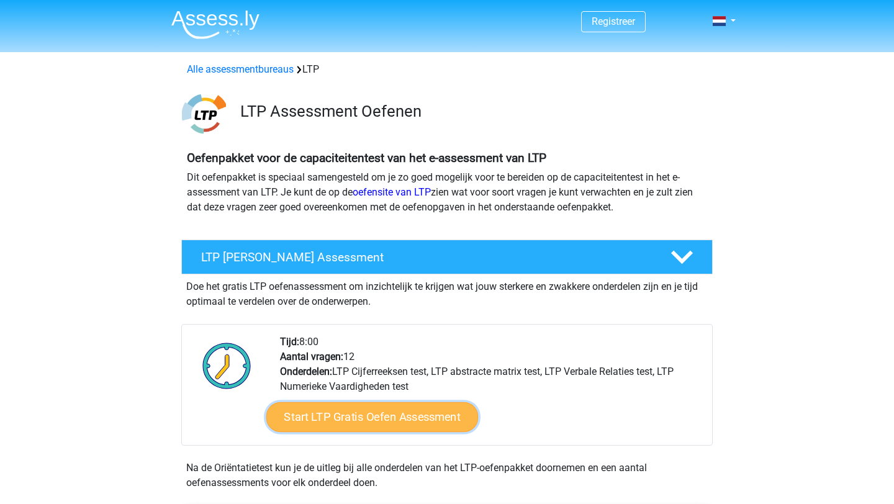
click at [411, 411] on link "Start LTP Gratis Oefen Assessment" at bounding box center [372, 417] width 212 height 30
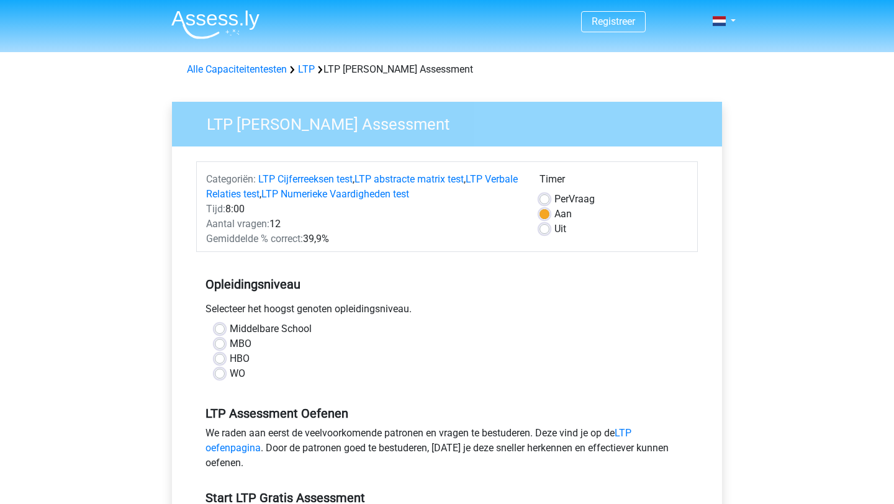
click at [554, 199] on label "Per Vraag" at bounding box center [574, 199] width 40 height 15
click at [549, 199] on input "Per Vraag" at bounding box center [544, 198] width 10 height 12
radio input "true"
click at [230, 327] on label "Middelbare School" at bounding box center [271, 328] width 82 height 15
click at [220, 327] on input "Middelbare School" at bounding box center [220, 327] width 10 height 12
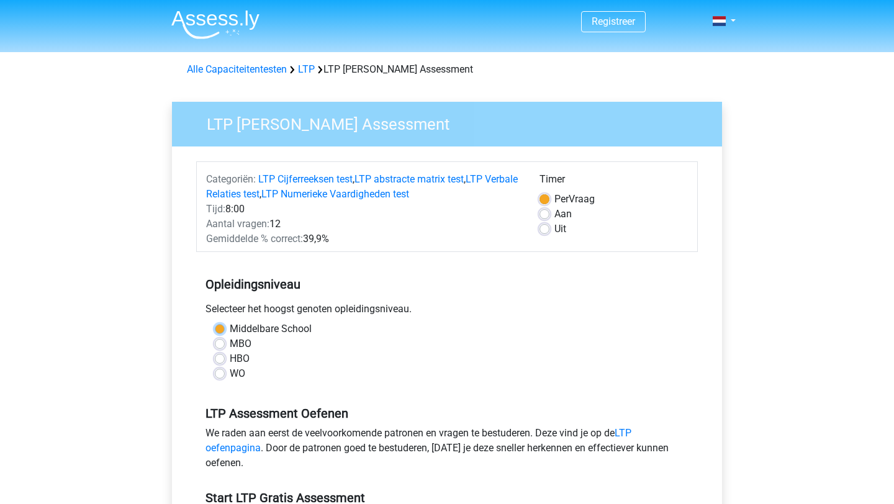
radio input "true"
click at [230, 369] on label "WO" at bounding box center [238, 373] width 16 height 15
click at [219, 369] on input "WO" at bounding box center [220, 372] width 10 height 12
radio input "true"
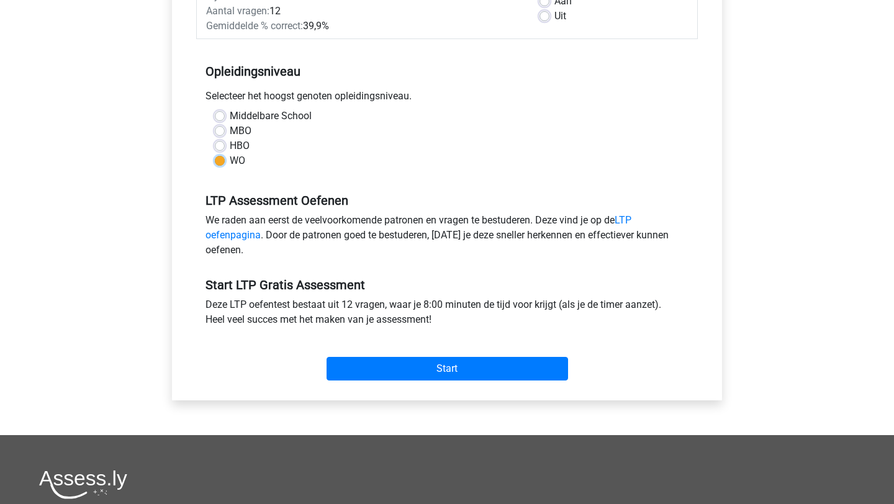
scroll to position [219, 0]
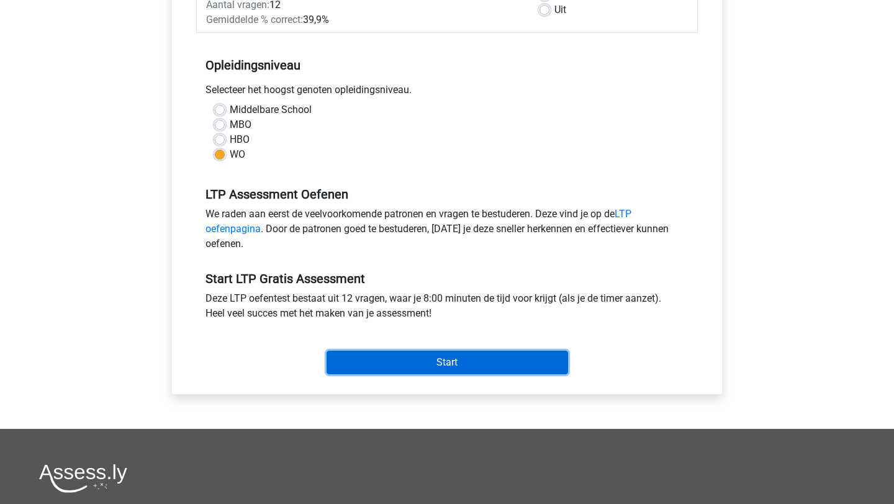
click at [424, 360] on input "Start" at bounding box center [446, 363] width 241 height 24
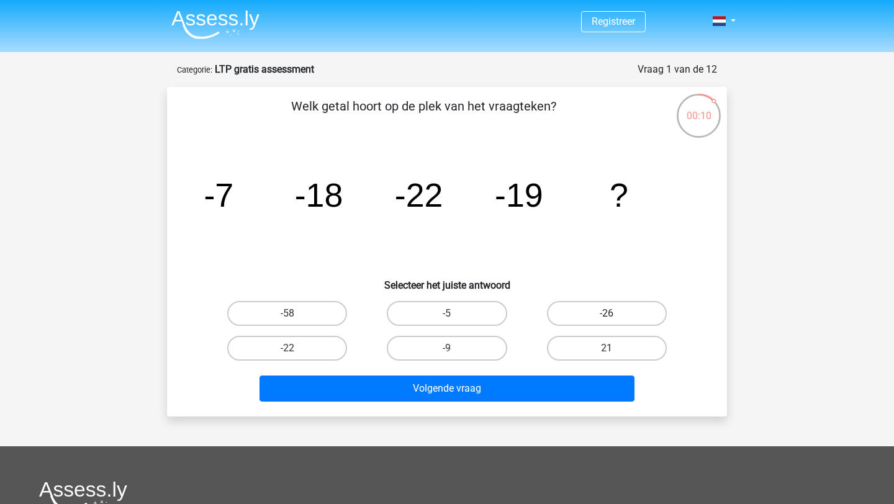
click at [601, 319] on label "-26" at bounding box center [607, 313] width 120 height 25
click at [606, 319] on input "-26" at bounding box center [610, 317] width 8 height 8
radio input "true"
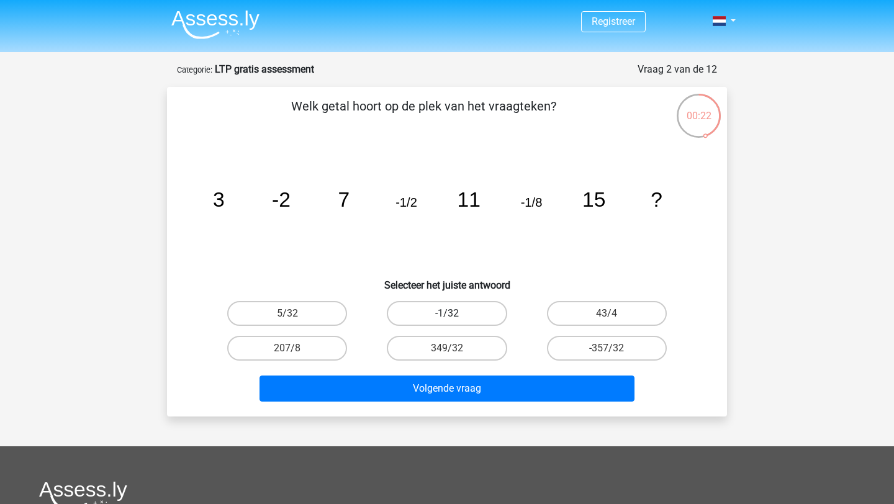
click at [477, 307] on label "-1/32" at bounding box center [447, 313] width 120 height 25
click at [455, 313] on input "-1/32" at bounding box center [451, 317] width 8 height 8
radio input "true"
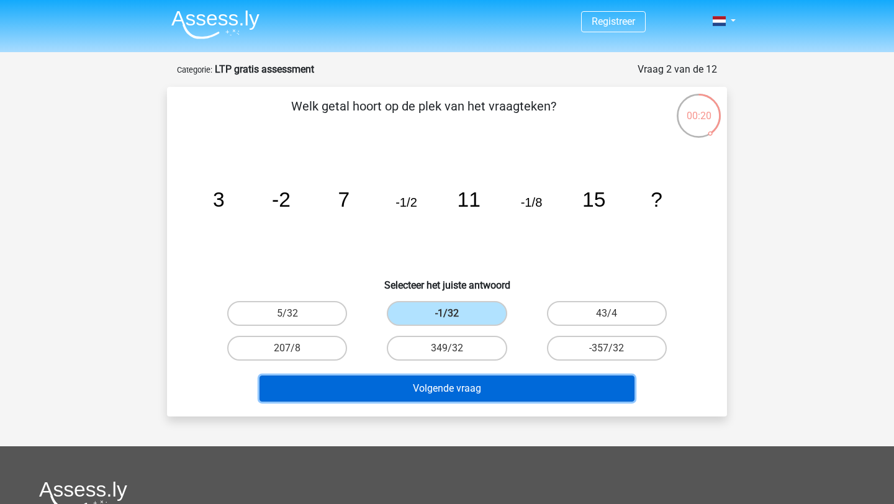
click at [462, 390] on button "Volgende vraag" at bounding box center [446, 388] width 375 height 26
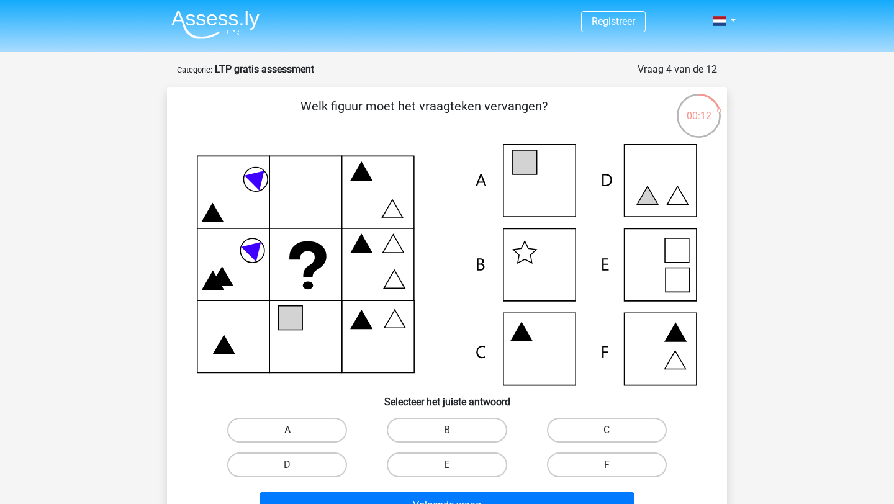
click at [273, 426] on label "A" at bounding box center [287, 430] width 120 height 25
click at [287, 430] on input "A" at bounding box center [291, 434] width 8 height 8
radio input "true"
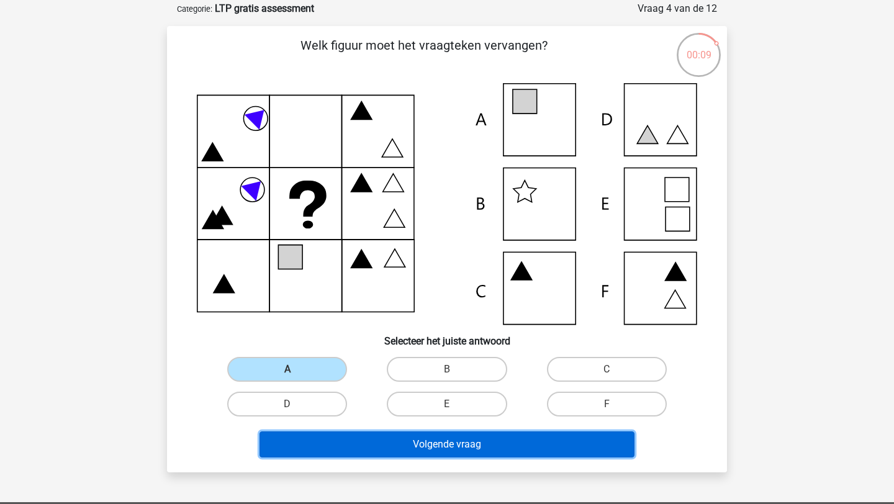
click at [451, 442] on button "Volgende vraag" at bounding box center [446, 444] width 375 height 26
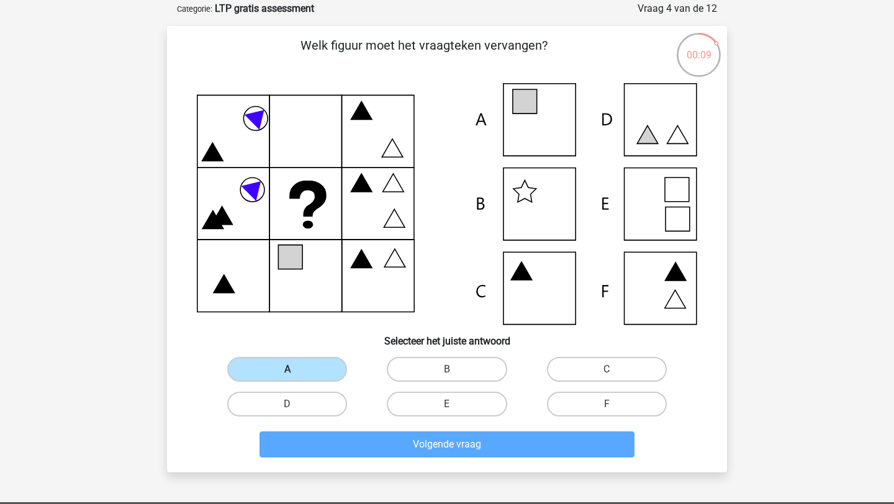
scroll to position [62, 0]
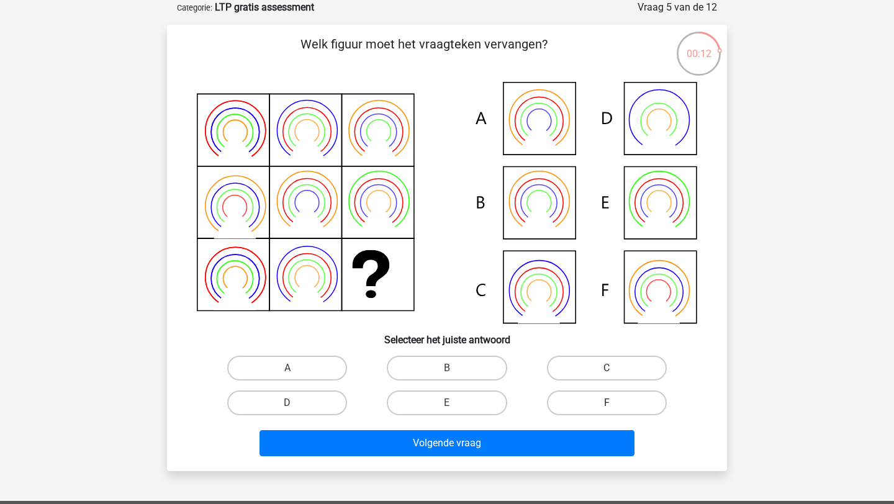
click at [615, 411] on label "F" at bounding box center [607, 402] width 120 height 25
click at [614, 411] on input "F" at bounding box center [610, 407] width 8 height 8
radio input "true"
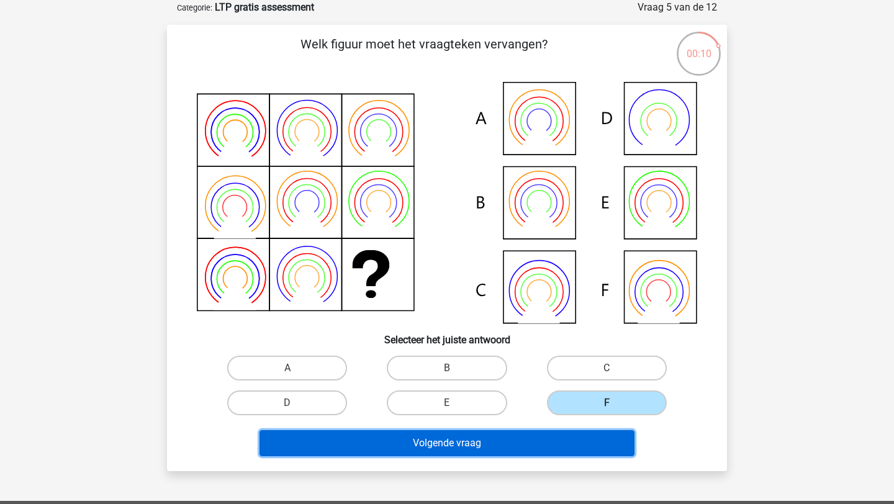
click at [534, 444] on button "Volgende vraag" at bounding box center [446, 443] width 375 height 26
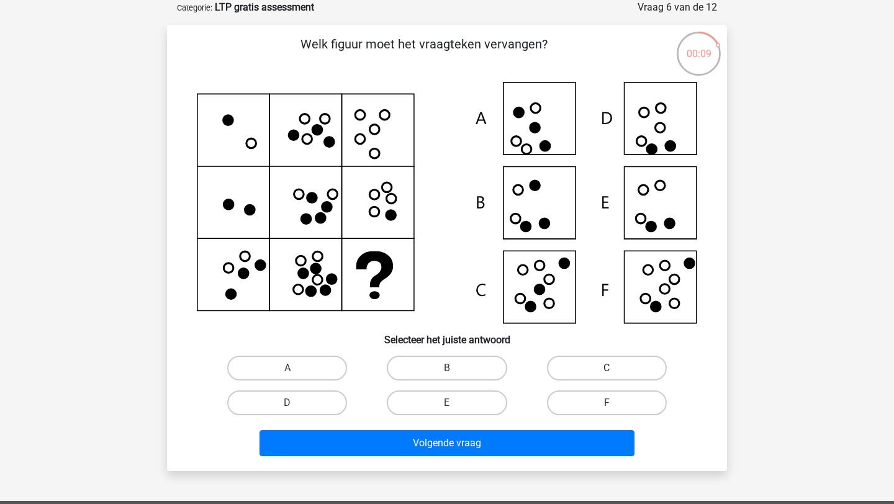
click at [608, 363] on label "C" at bounding box center [607, 368] width 120 height 25
click at [608, 368] on input "C" at bounding box center [610, 372] width 8 height 8
radio input "true"
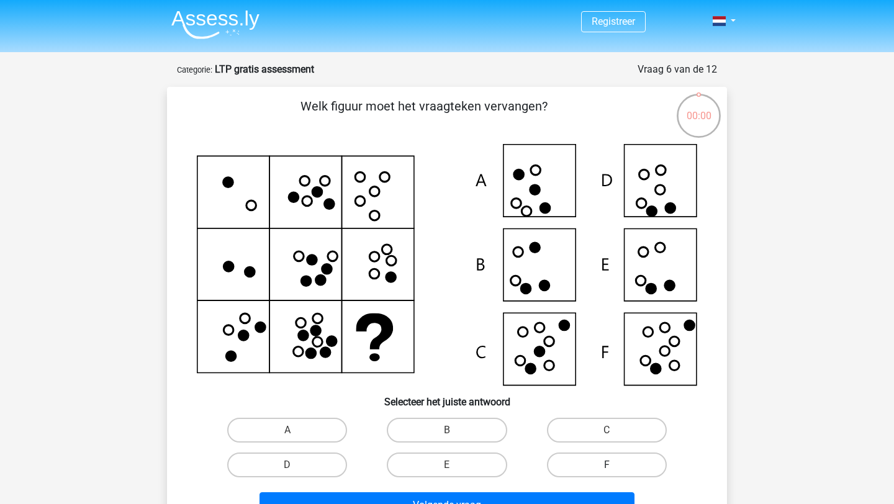
scroll to position [62, 0]
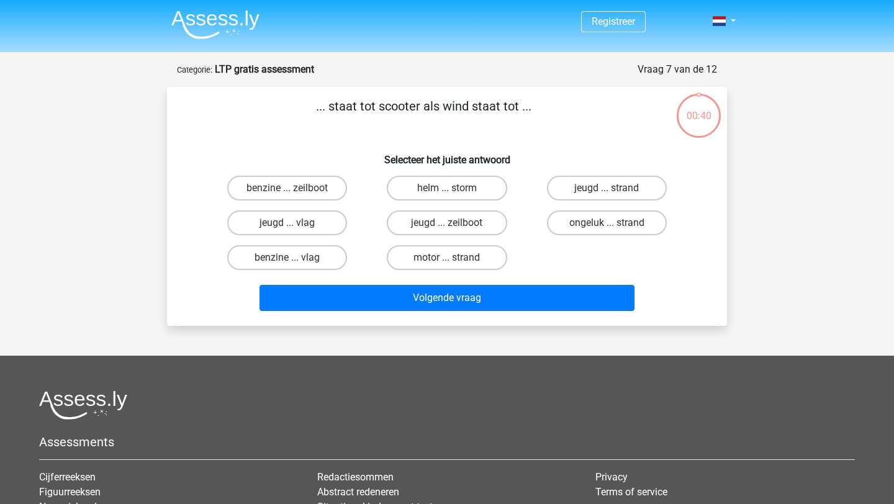
scroll to position [62, 0]
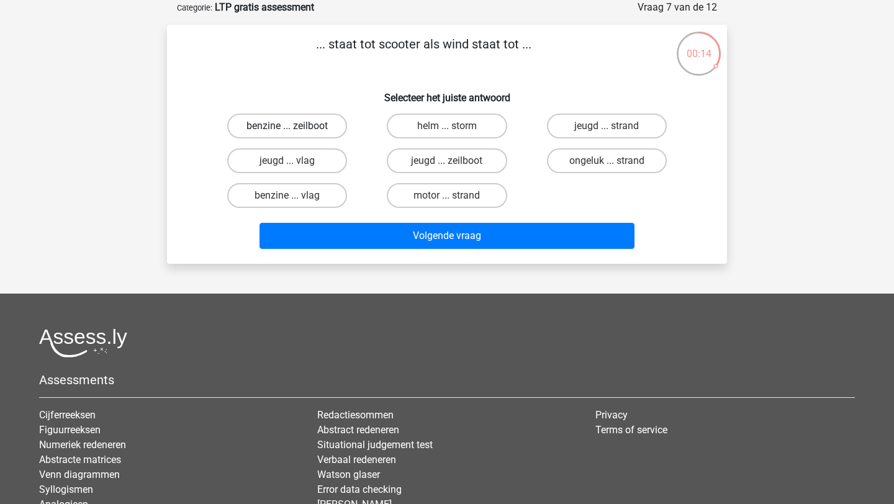
click at [319, 131] on label "benzine ... zeilboot" at bounding box center [287, 126] width 120 height 25
click at [295, 131] on input "benzine ... zeilboot" at bounding box center [291, 130] width 8 height 8
radio input "true"
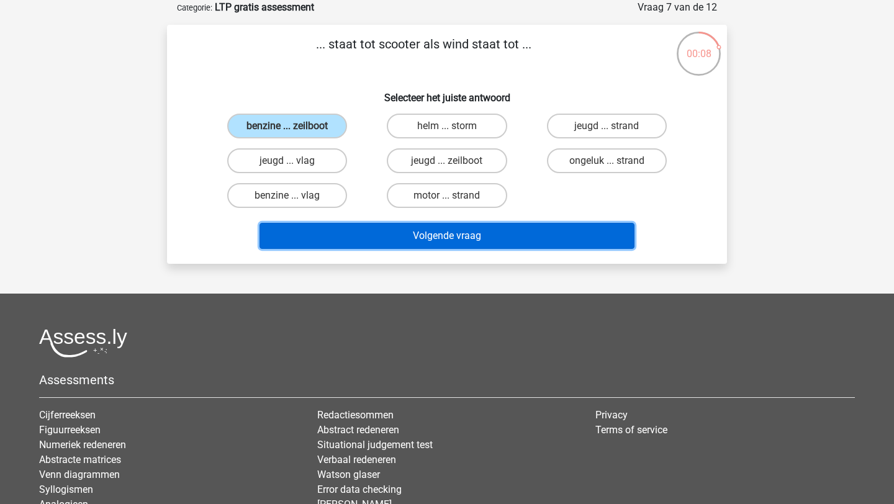
click at [537, 236] on button "Volgende vraag" at bounding box center [446, 236] width 375 height 26
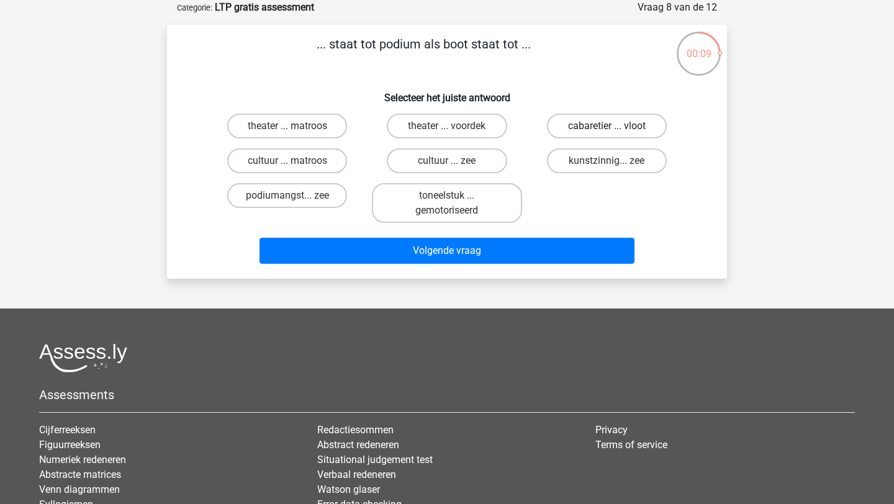
click at [637, 131] on label "cabaretier ... vloot" at bounding box center [607, 126] width 120 height 25
click at [614, 131] on input "cabaretier ... vloot" at bounding box center [610, 130] width 8 height 8
radio input "true"
click at [312, 130] on label "theater ... matroos" at bounding box center [287, 126] width 120 height 25
click at [295, 130] on input "theater ... matroos" at bounding box center [291, 130] width 8 height 8
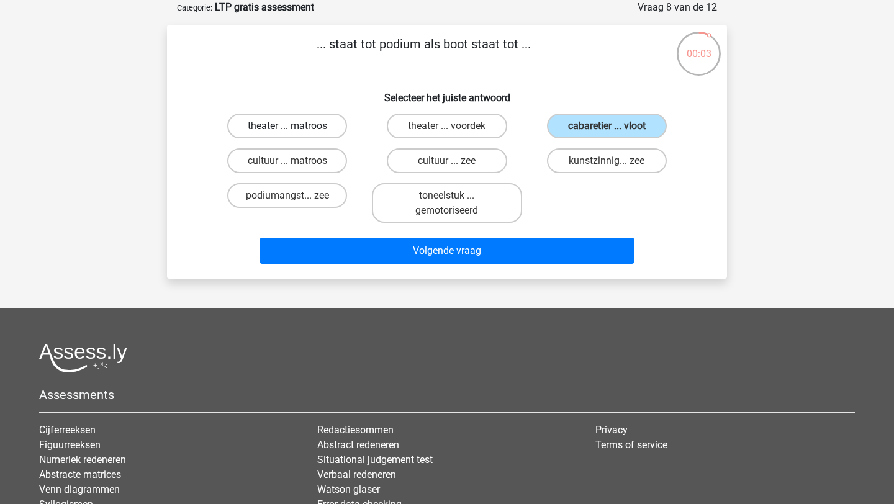
radio input "true"
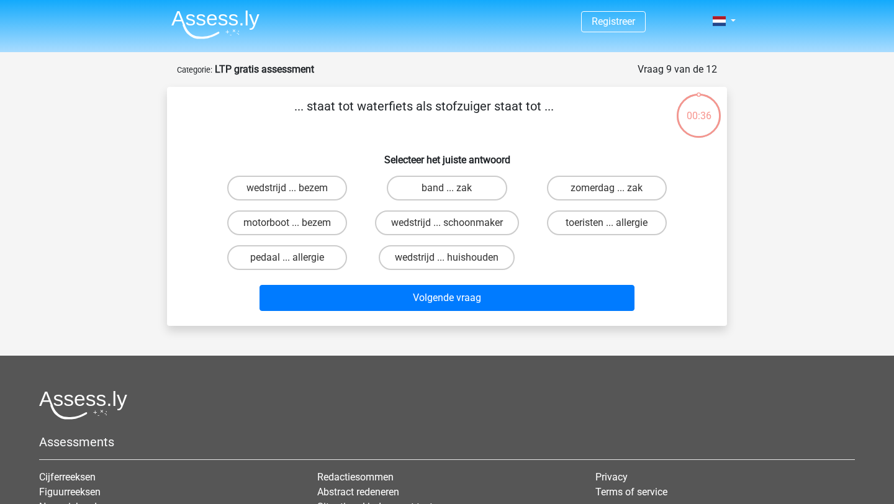
scroll to position [62, 0]
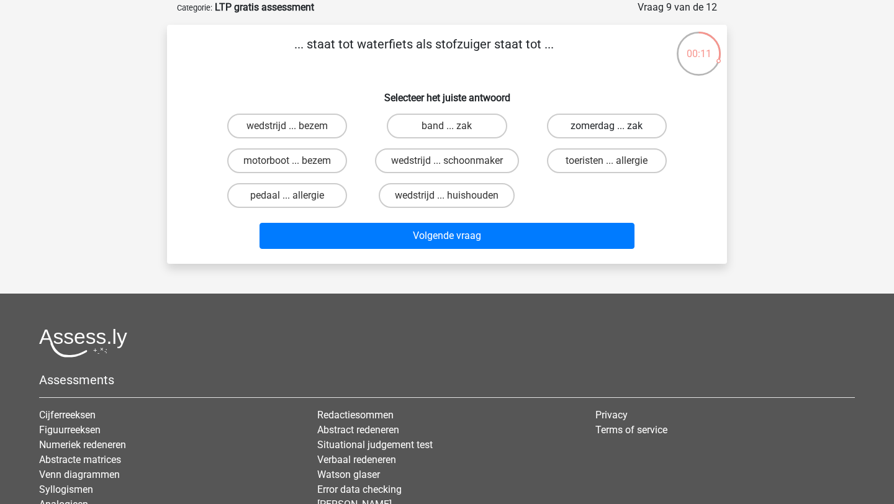
click at [614, 131] on label "zomerdag ... zak" at bounding box center [607, 126] width 120 height 25
click at [614, 131] on input "zomerdag ... zak" at bounding box center [610, 130] width 8 height 8
radio input "true"
click at [487, 179] on div "wedstrijd ... huishouden" at bounding box center [446, 195] width 159 height 35
click at [480, 197] on label "wedstrijd ... huishouden" at bounding box center [447, 195] width 136 height 25
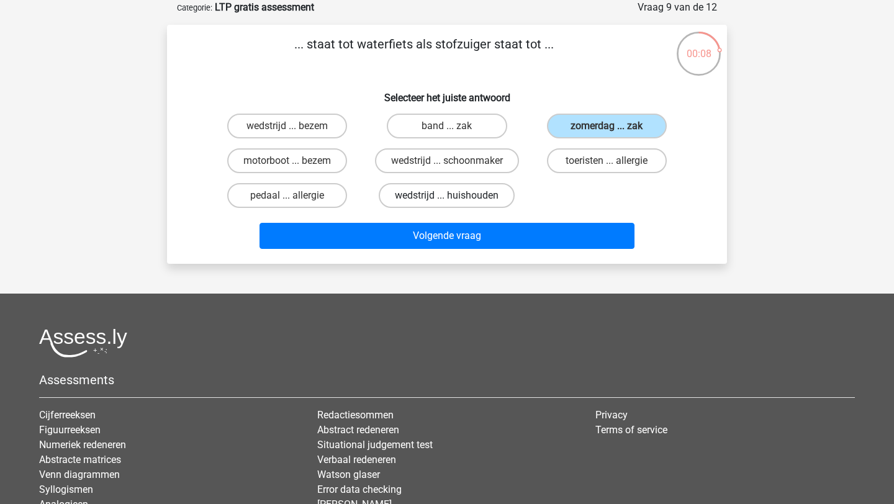
click at [455, 197] on input "wedstrijd ... huishouden" at bounding box center [451, 199] width 8 height 8
radio input "true"
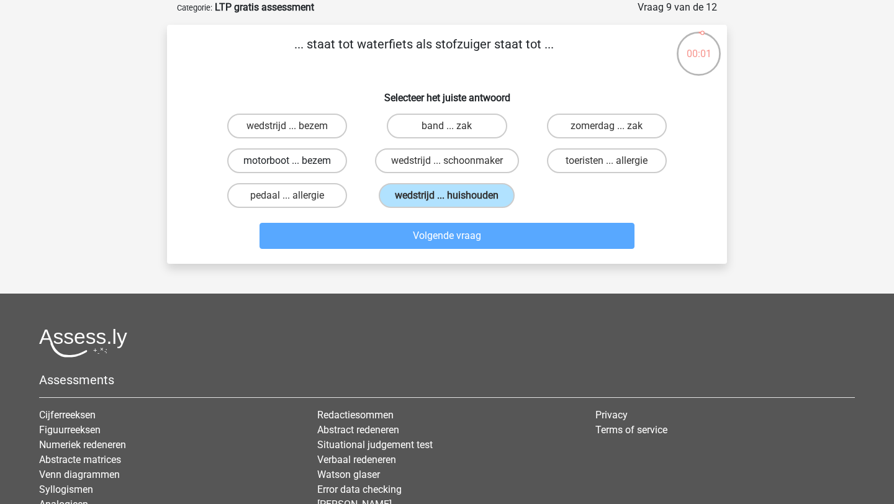
click at [315, 158] on label "motorboot ... bezem" at bounding box center [287, 160] width 120 height 25
click at [295, 161] on input "motorboot ... bezem" at bounding box center [291, 165] width 8 height 8
radio input "true"
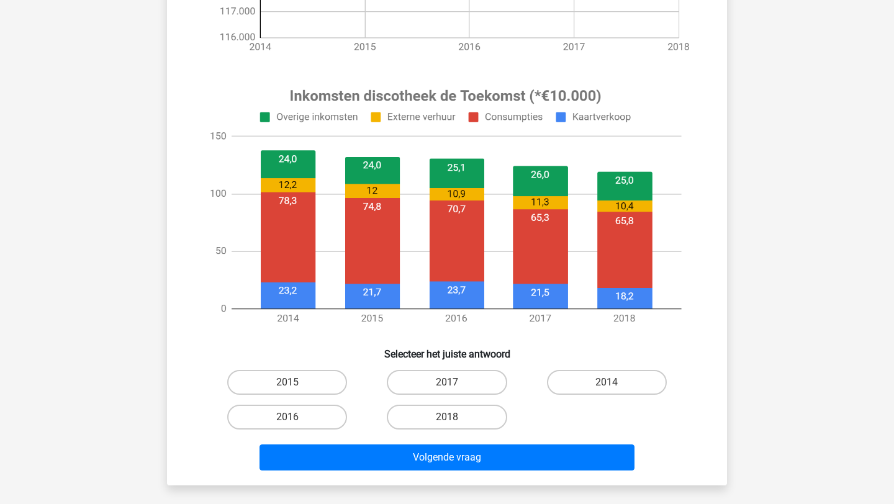
scroll to position [407, 0]
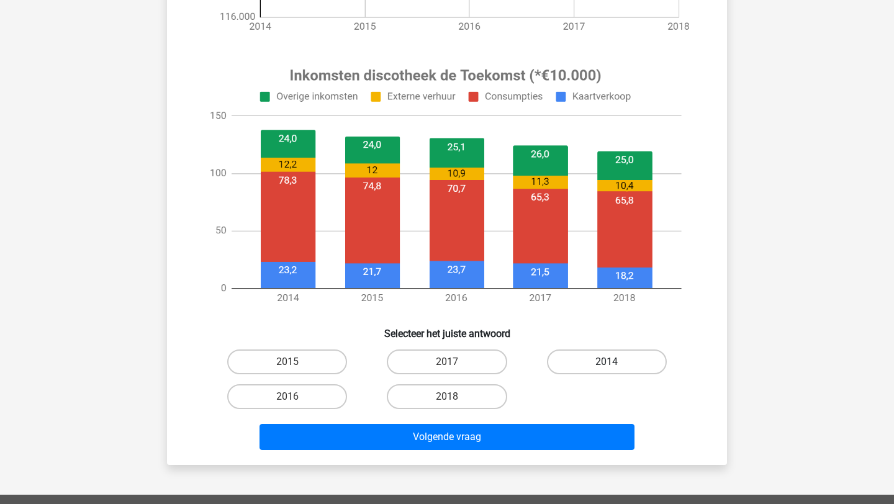
click at [594, 362] on label "2014" at bounding box center [607, 361] width 120 height 25
click at [606, 362] on input "2014" at bounding box center [610, 366] width 8 height 8
radio input "true"
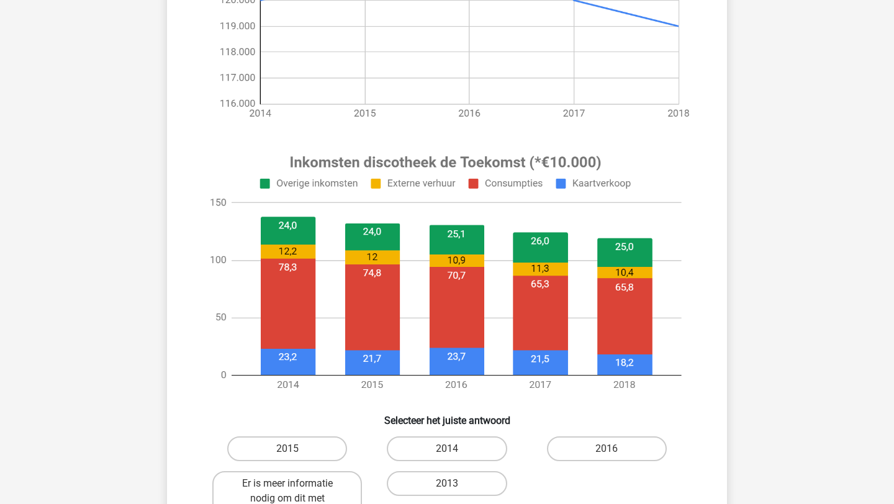
scroll to position [326, 0]
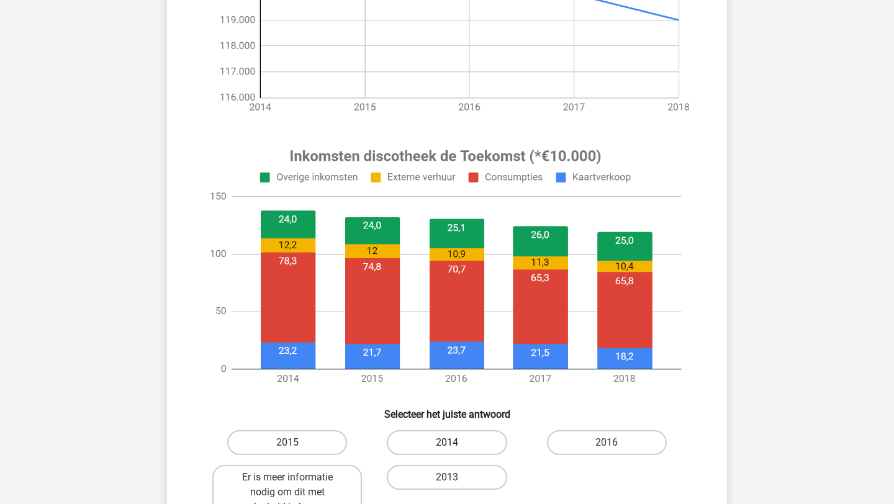
click at [437, 452] on label "2014" at bounding box center [447, 442] width 120 height 25
click at [447, 451] on input "2014" at bounding box center [451, 446] width 8 height 8
radio input "true"
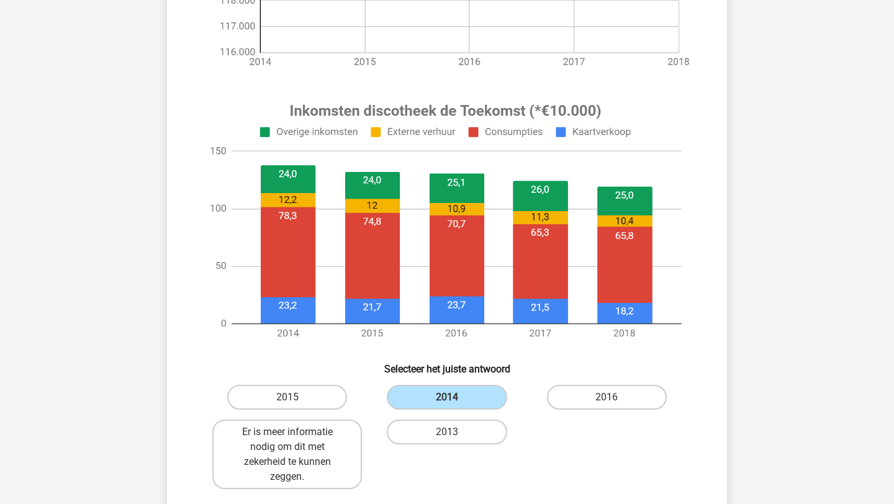
scroll to position [400, 0]
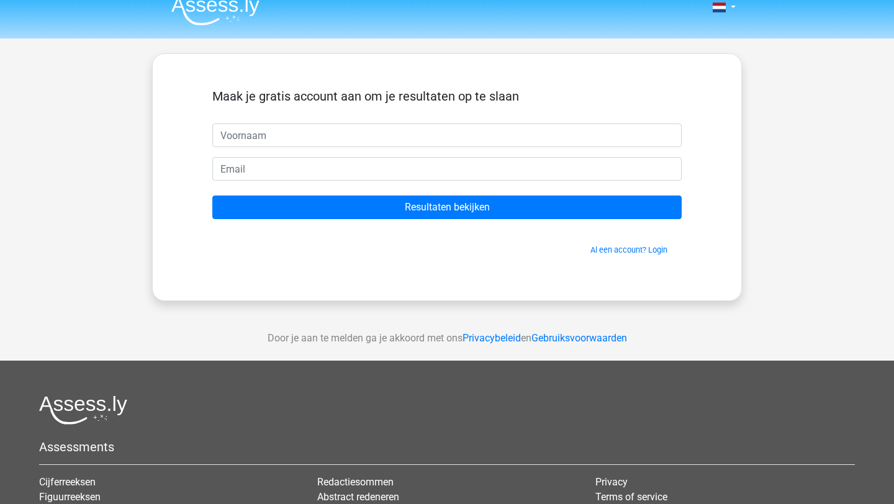
scroll to position [12, 0]
